Goal: Task Accomplishment & Management: Manage account settings

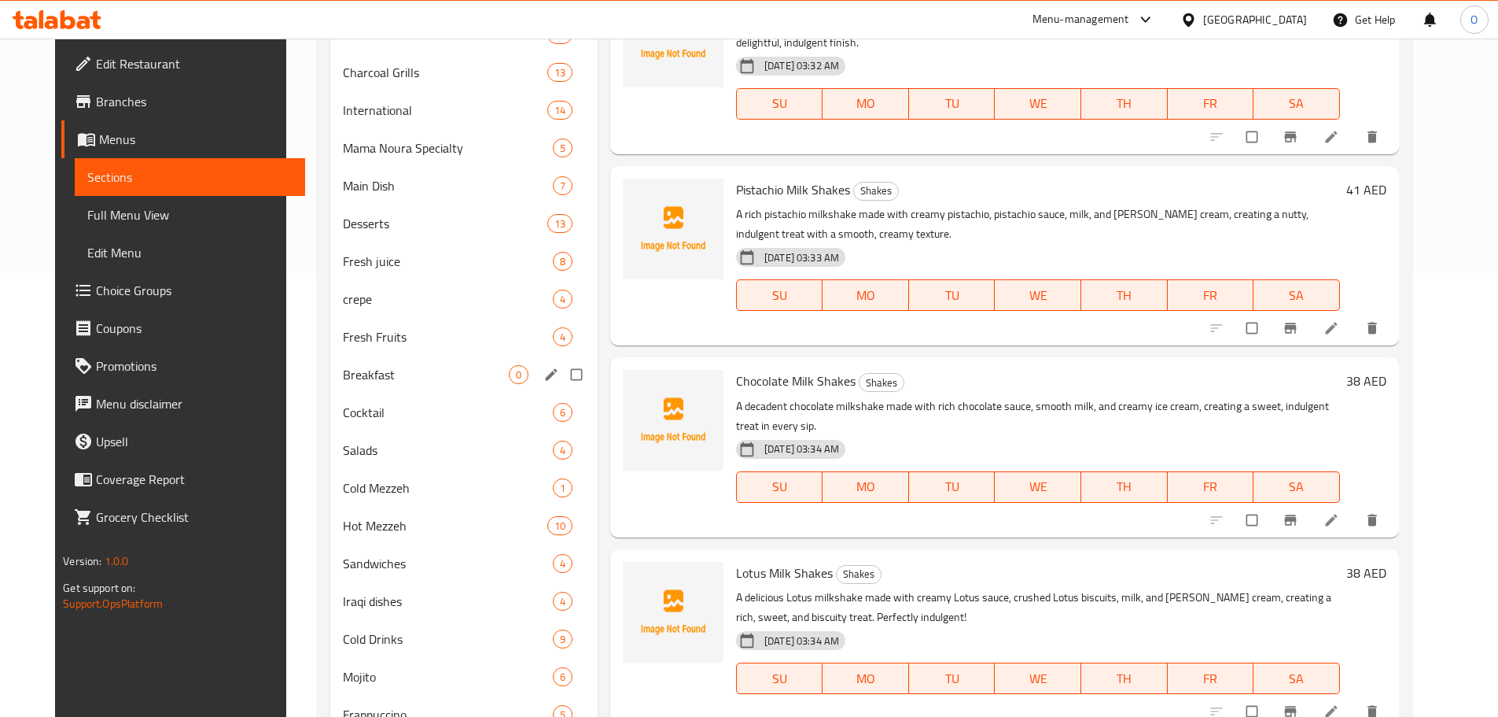
scroll to position [472, 0]
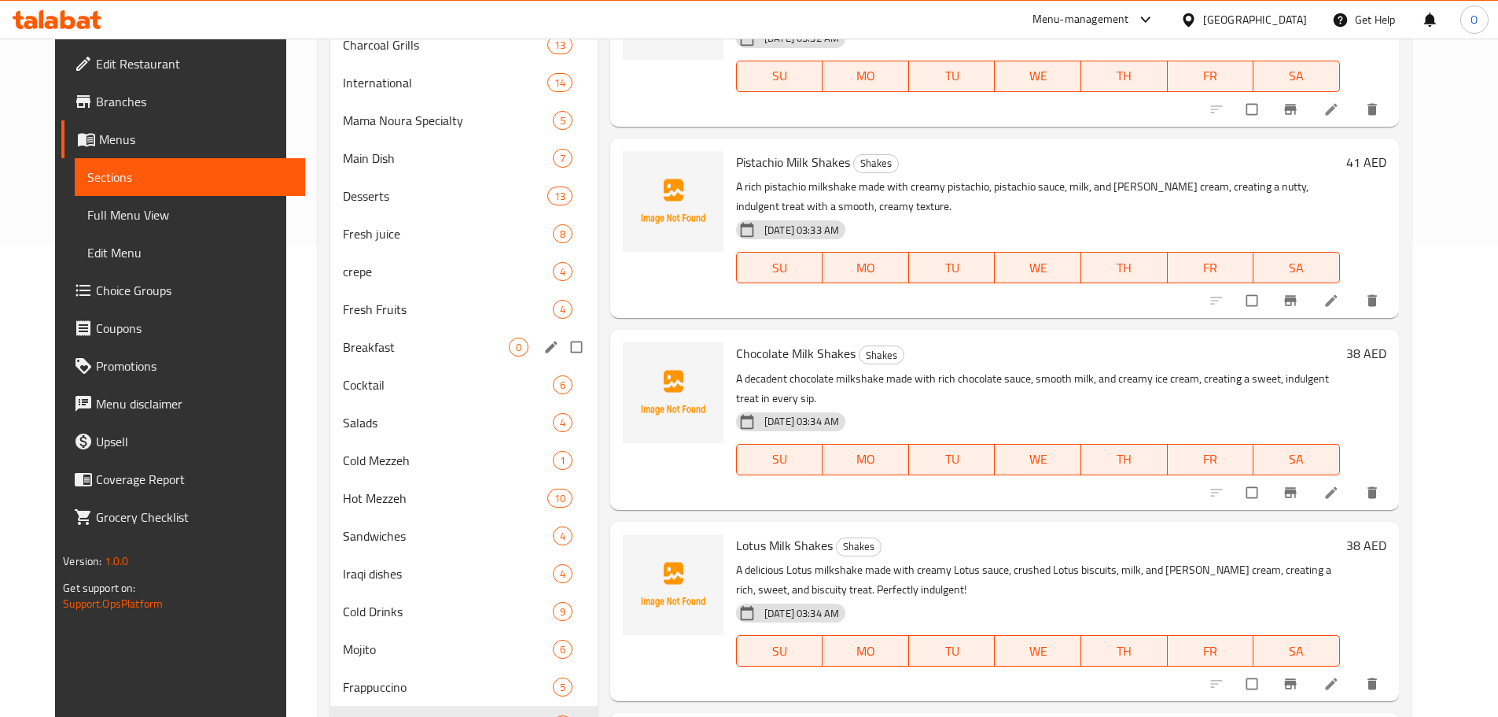
click at [566, 348] on input "Menu sections" at bounding box center [578, 347] width 33 height 30
checkbox input "true"
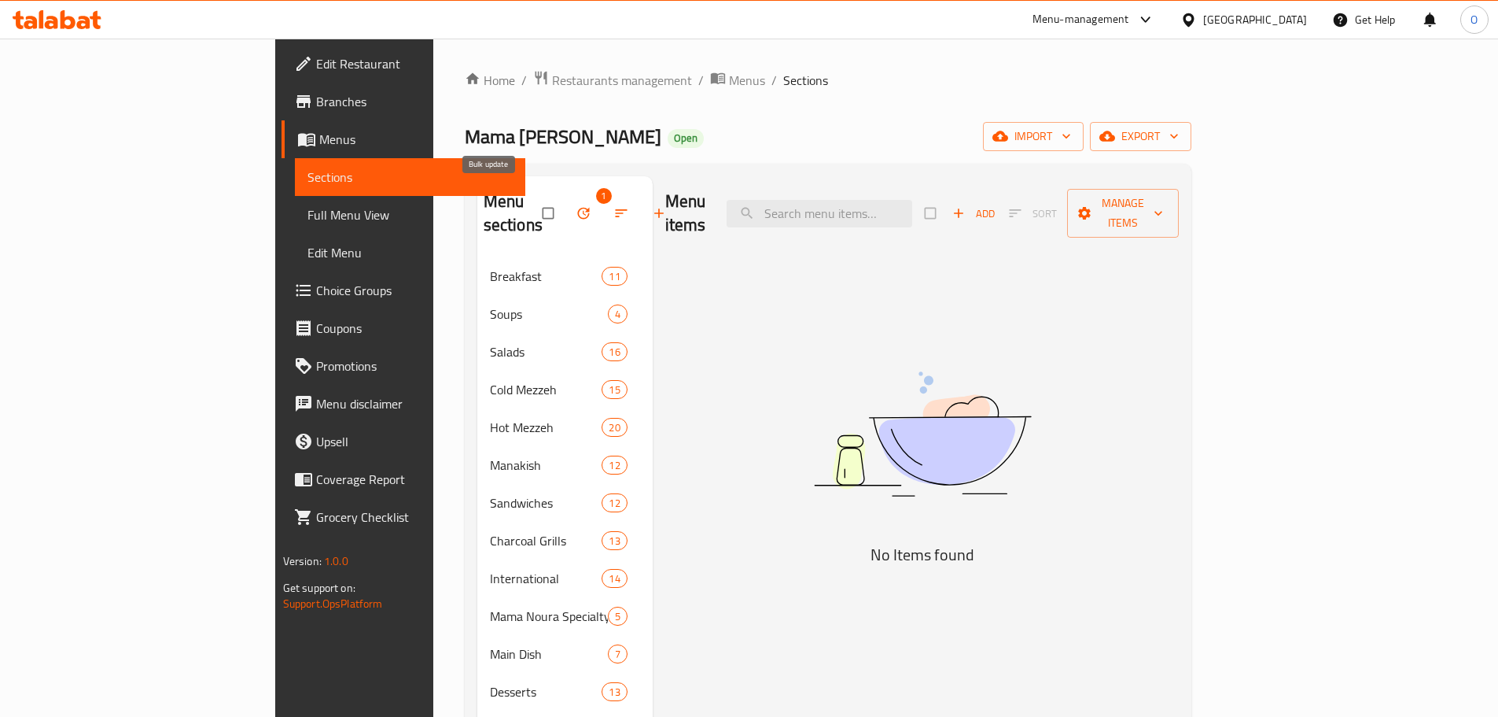
click at [576, 205] on icon "button" at bounding box center [584, 213] width 16 height 16
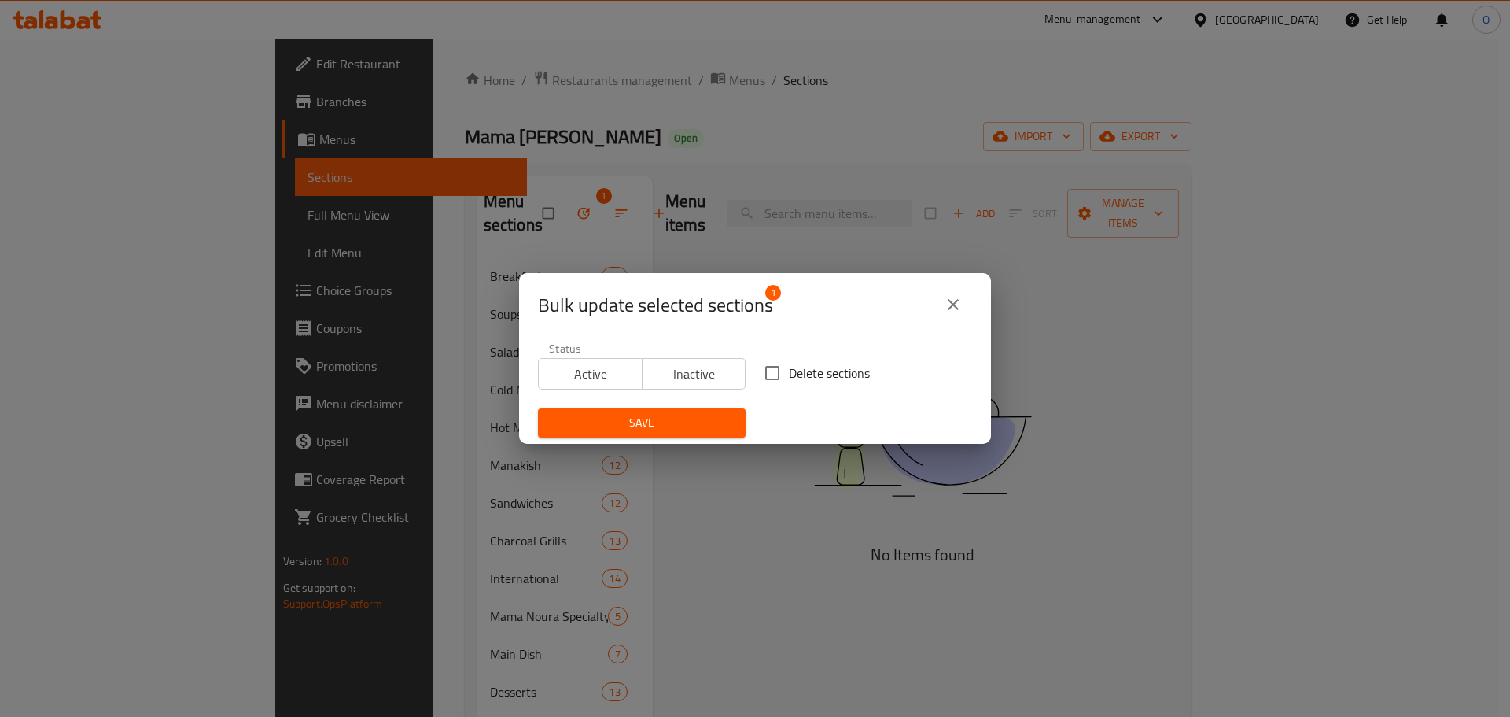
click at [773, 374] on input "Delete sections" at bounding box center [772, 372] width 33 height 33
checkbox input "true"
click at [689, 426] on span "Save" at bounding box center [642, 423] width 182 height 20
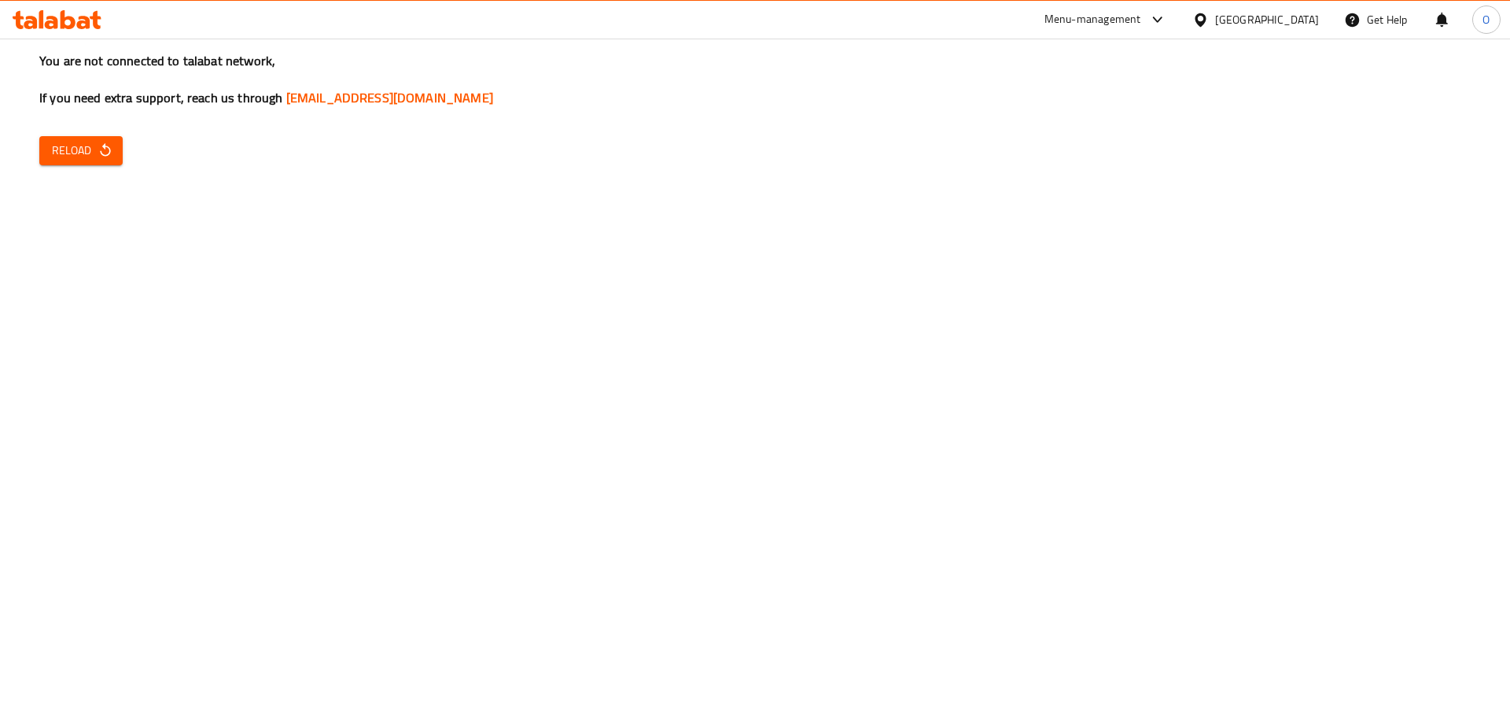
click at [113, 159] on button "Reload" at bounding box center [80, 150] width 83 height 29
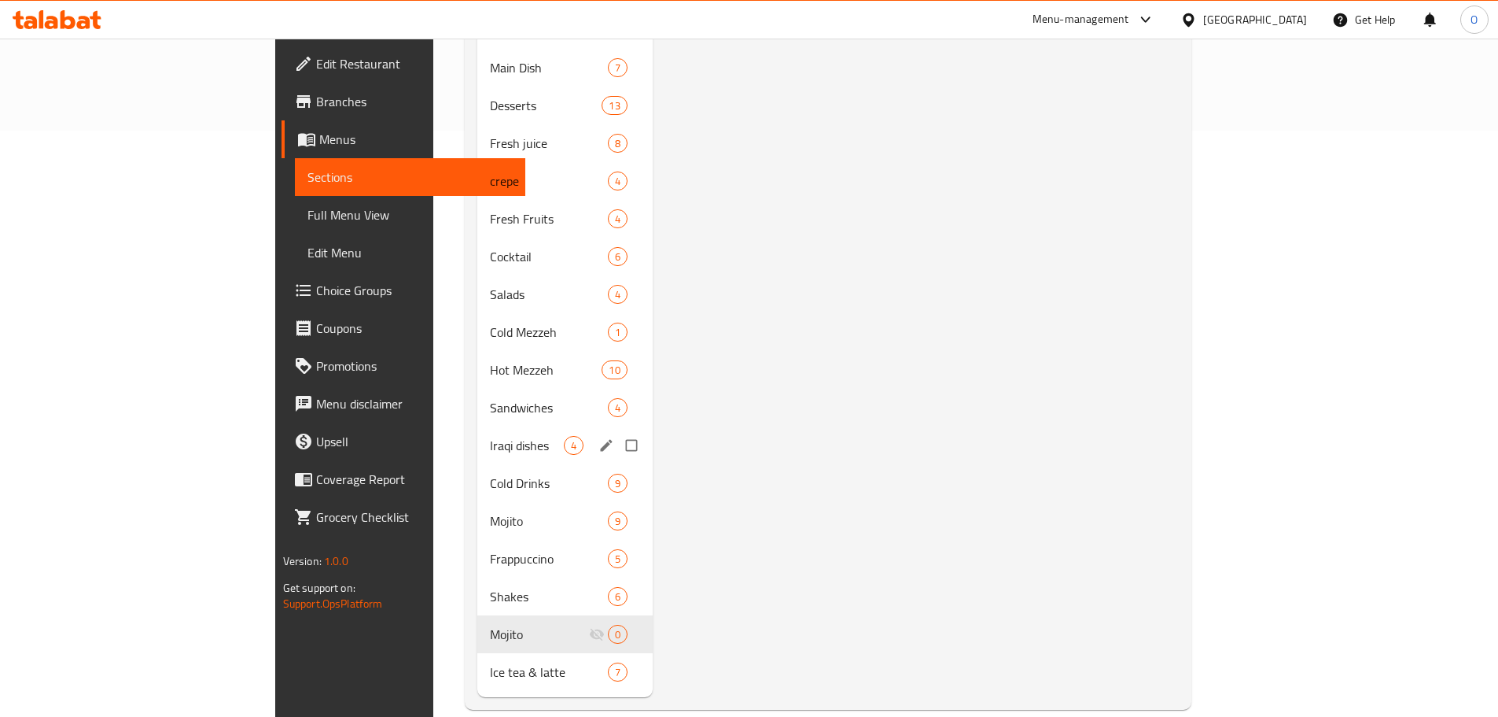
scroll to position [587, 0]
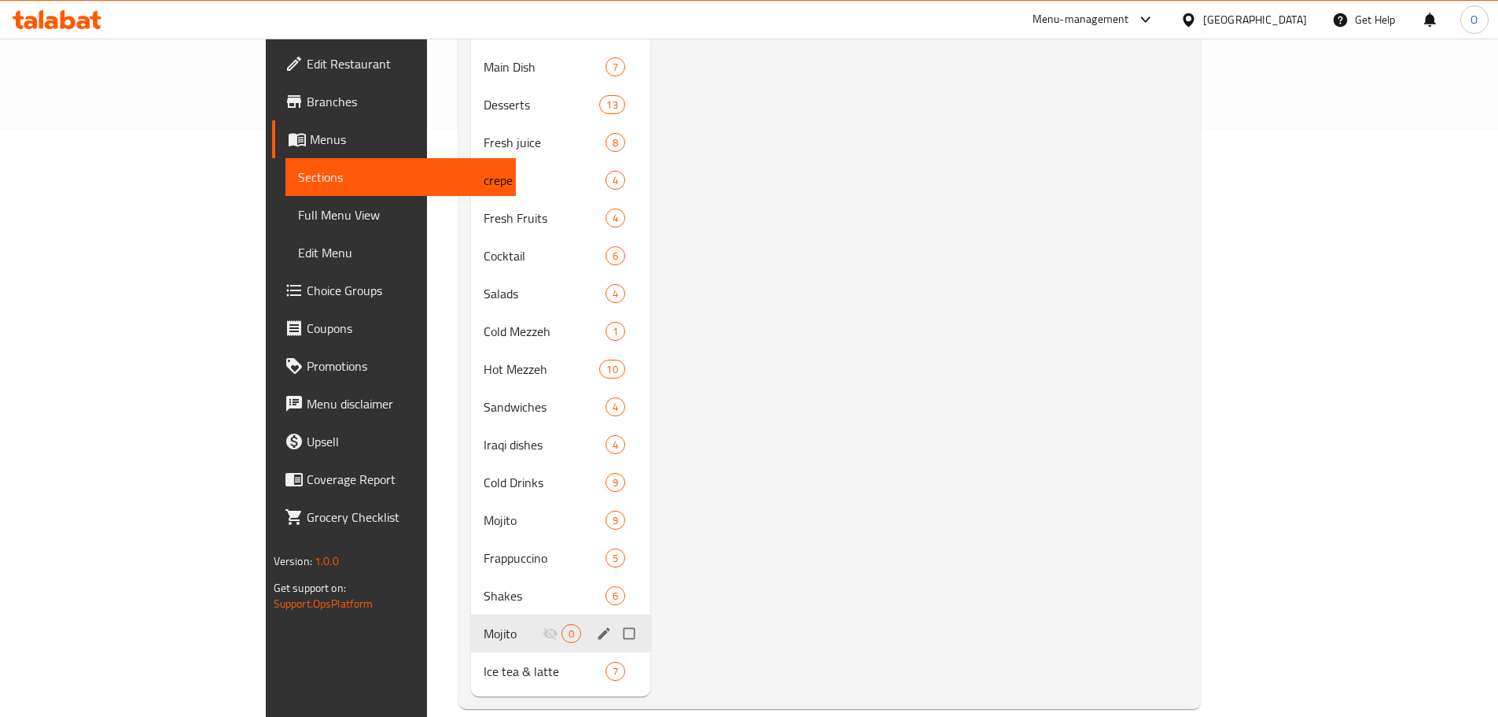
click at [614, 618] on input "Menu sections" at bounding box center [630, 633] width 33 height 30
checkbox input "true"
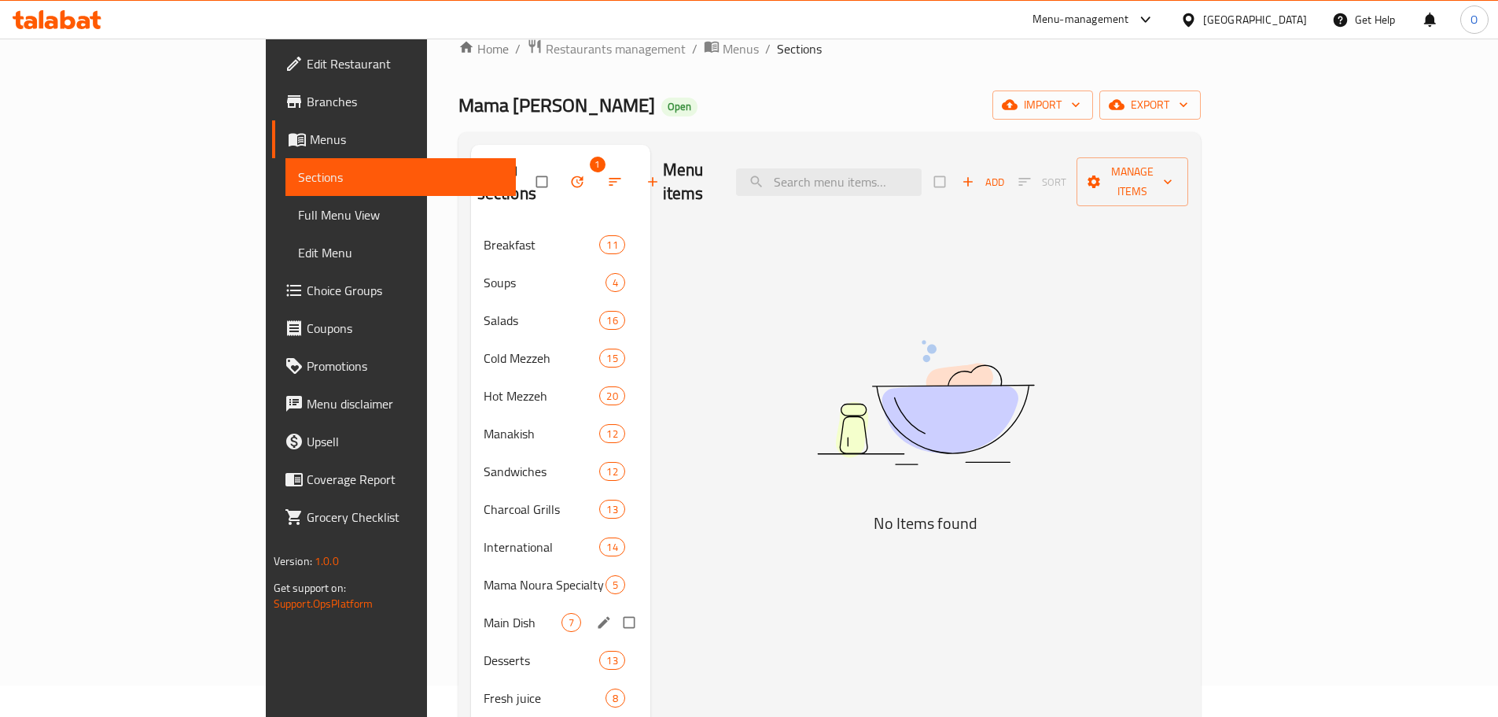
scroll to position [0, 0]
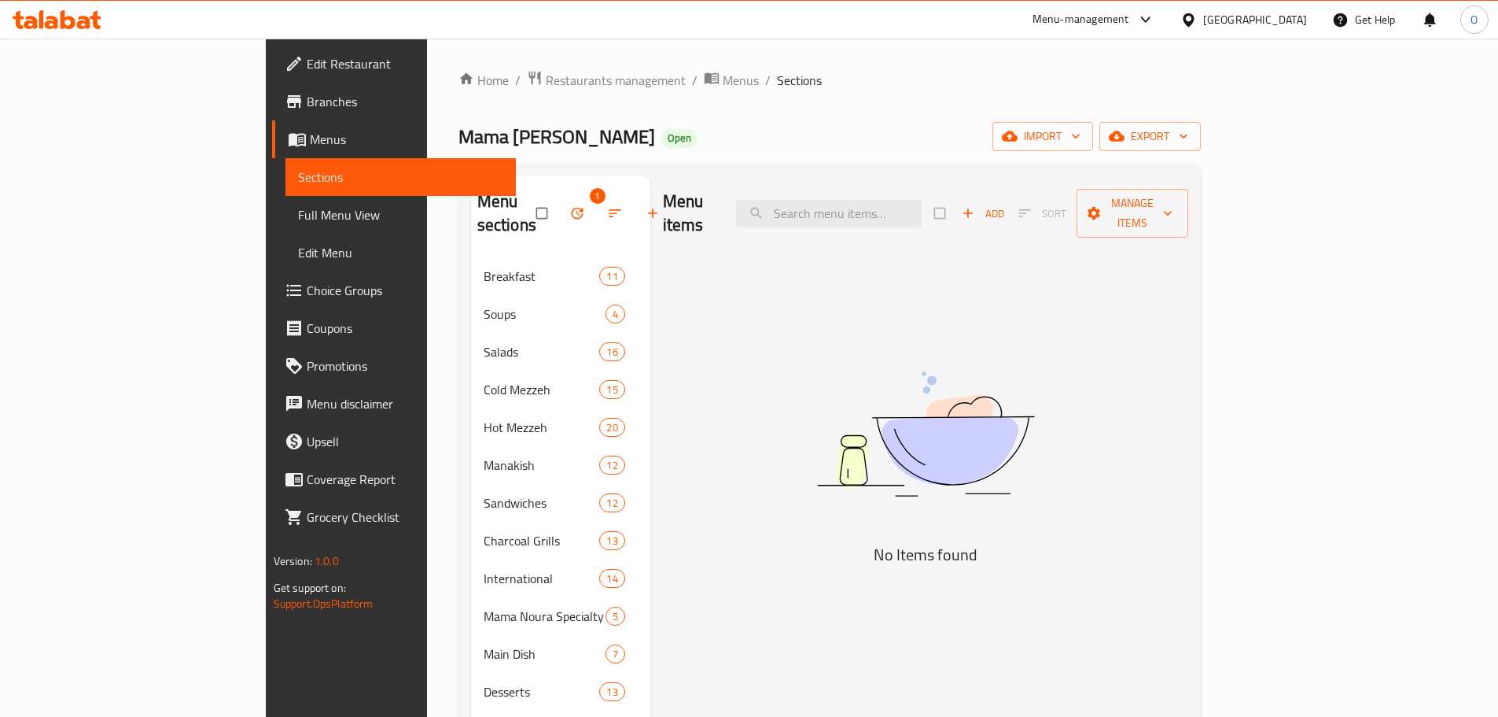
click at [570, 205] on icon "button" at bounding box center [578, 213] width 16 height 16
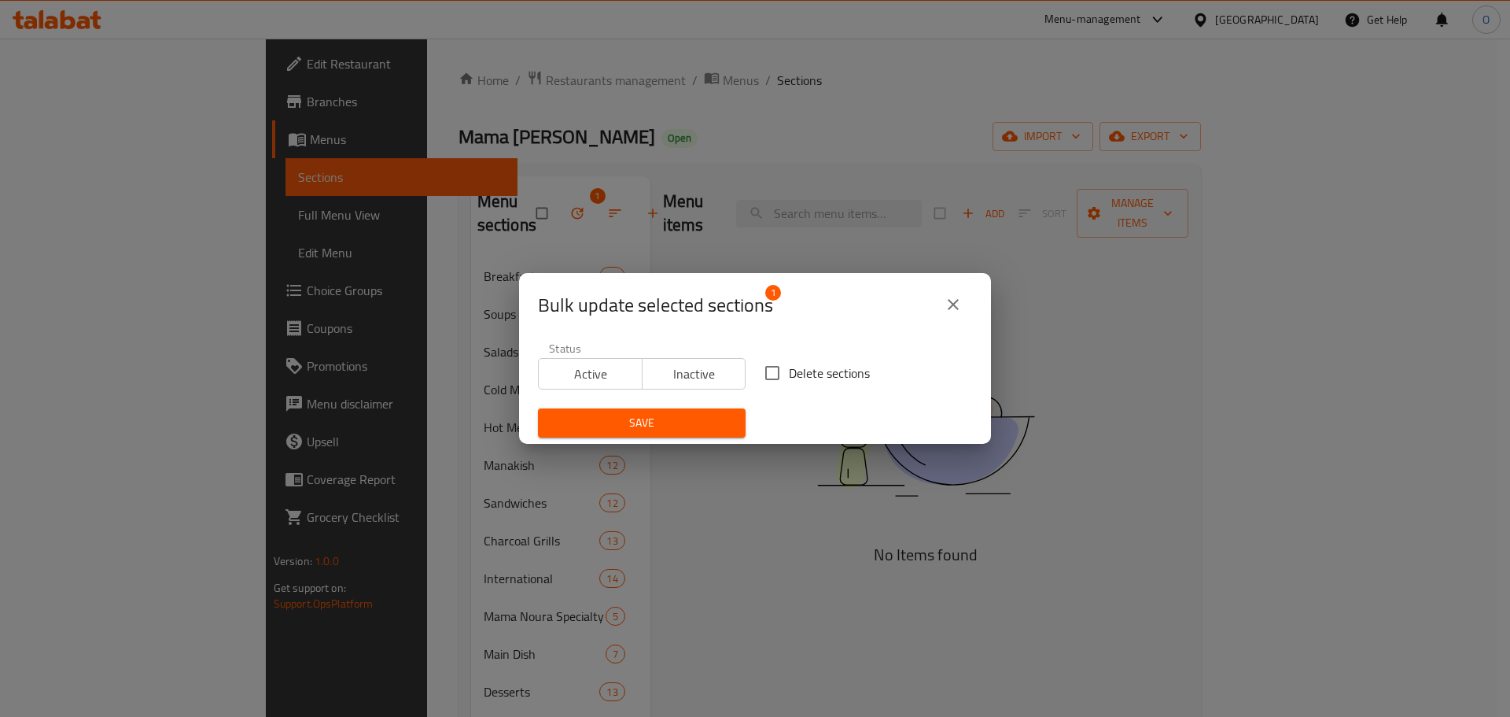
click at [828, 374] on span "Delete sections" at bounding box center [829, 372] width 81 height 19
click at [789, 374] on input "Delete sections" at bounding box center [772, 372] width 33 height 33
checkbox input "true"
click at [699, 426] on span "Save" at bounding box center [642, 423] width 182 height 20
